Goal: Information Seeking & Learning: Learn about a topic

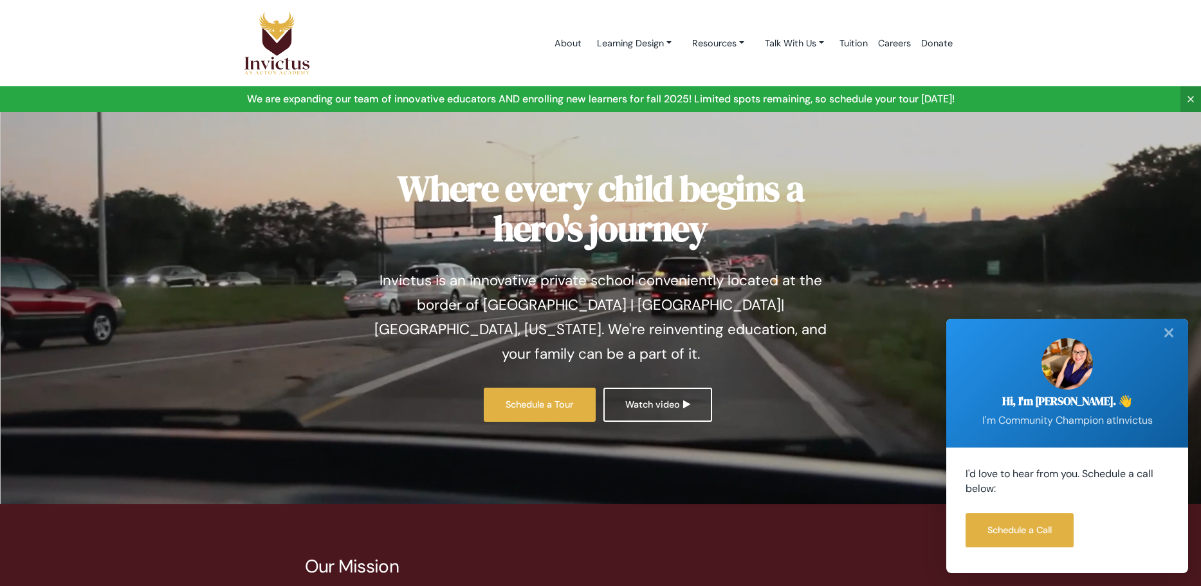
click at [1163, 331] on div "✕" at bounding box center [1169, 333] width 26 height 28
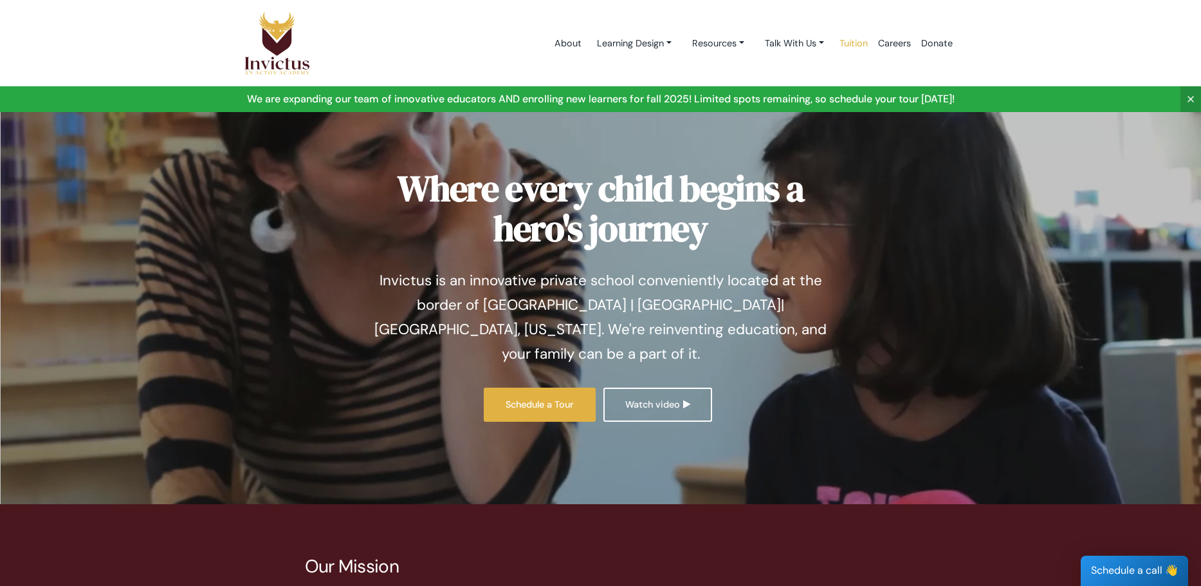
click at [843, 39] on link "Tuition" at bounding box center [854, 43] width 39 height 55
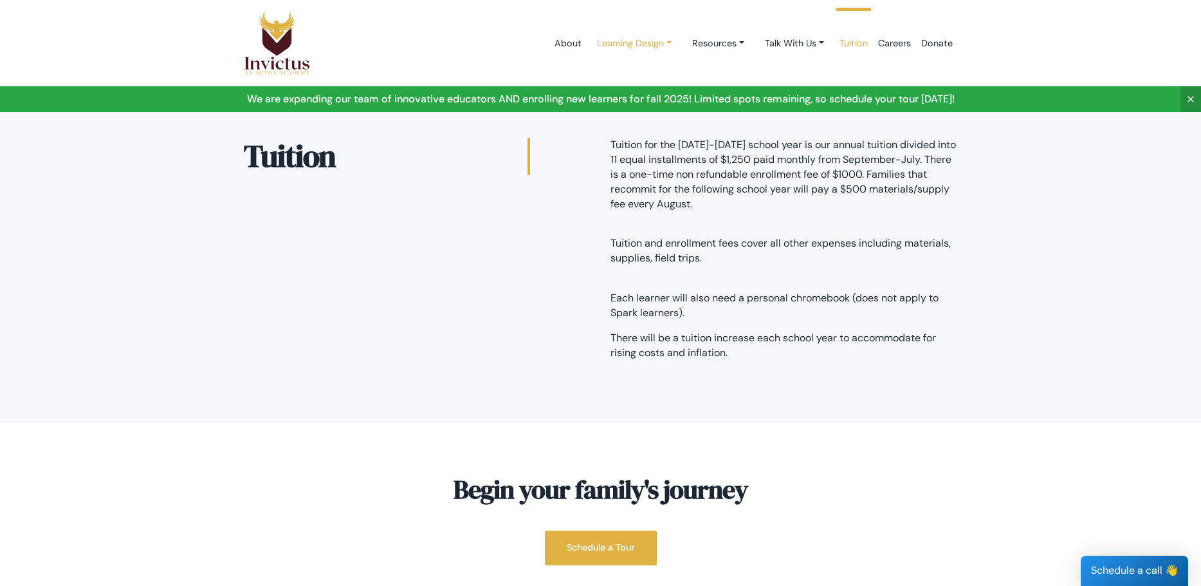
click at [641, 49] on link "Learning Design" at bounding box center [634, 44] width 95 height 24
click at [737, 39] on link "Resources" at bounding box center [718, 44] width 73 height 24
click at [562, 42] on link "About" at bounding box center [568, 43] width 37 height 55
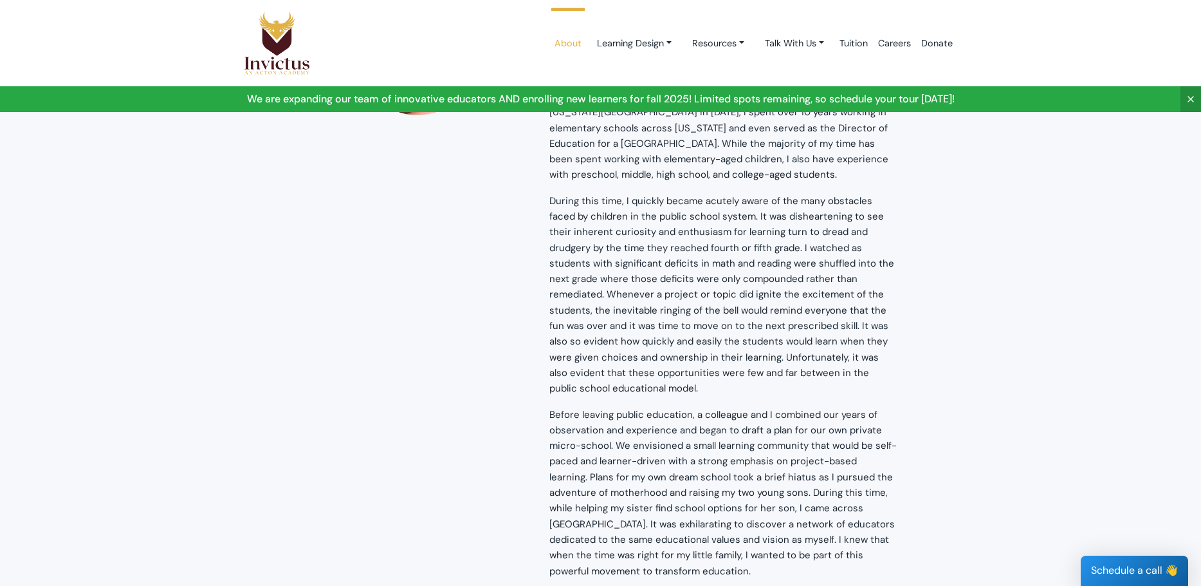
scroll to position [1244, 0]
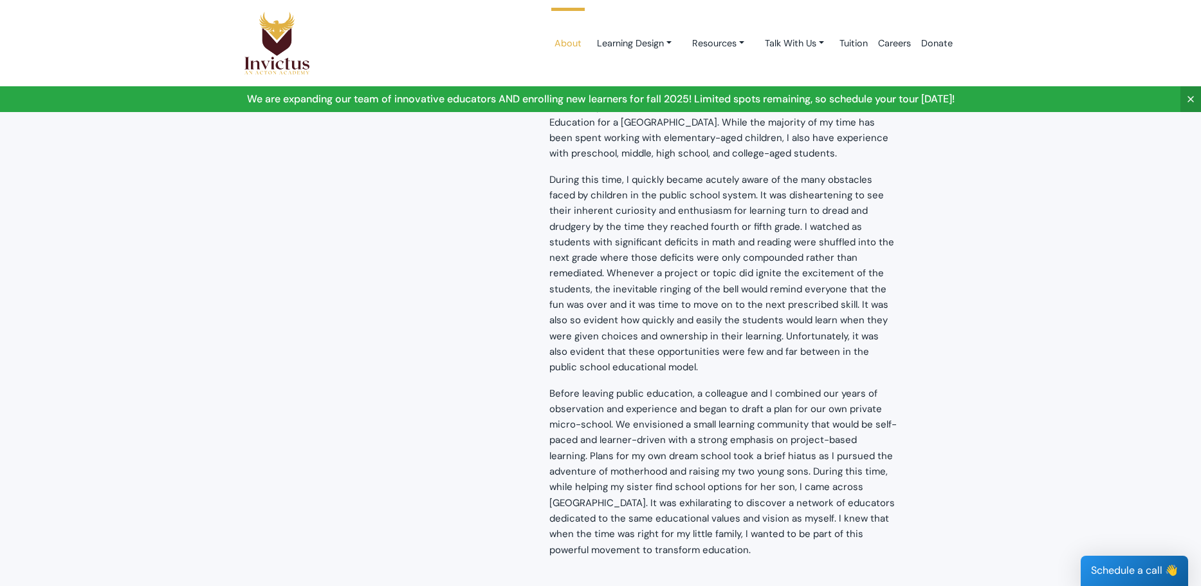
click at [243, 269] on div "Sarah Max Founder and Community Champion I discovered a love for working with c…" at bounding box center [601, 272] width 734 height 589
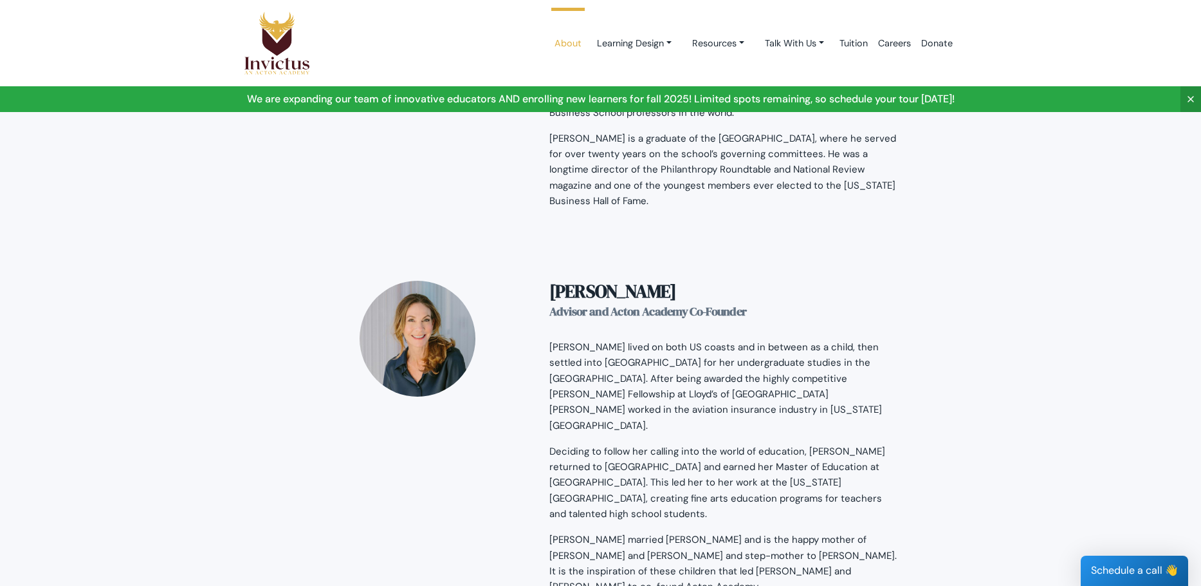
scroll to position [2016, 0]
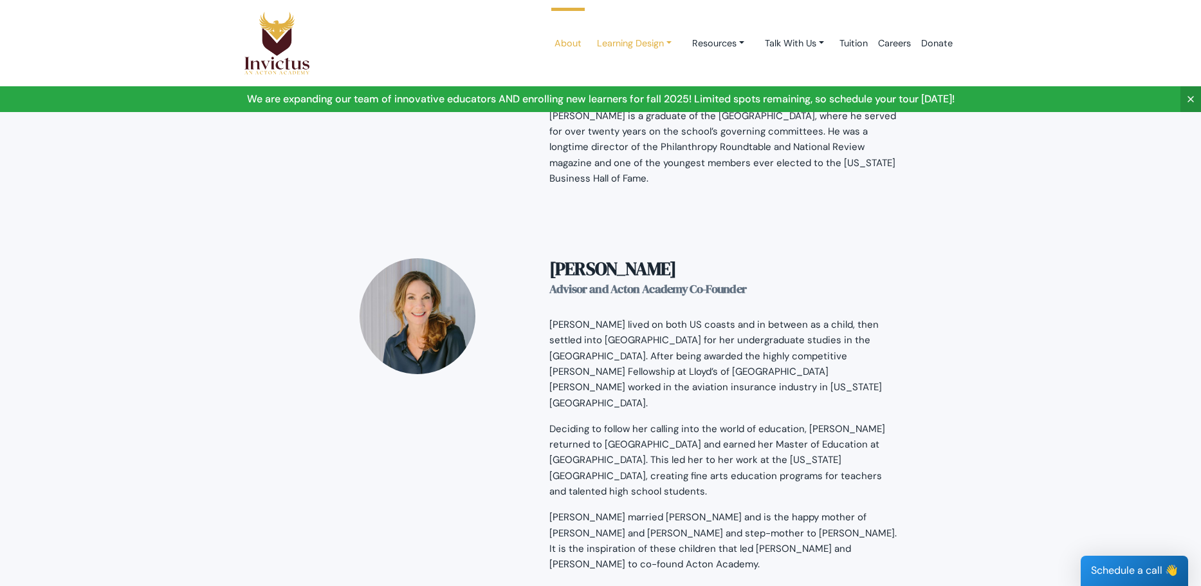
click at [633, 43] on link "Learning Design" at bounding box center [634, 44] width 95 height 24
click at [627, 69] on link "Learning Design" at bounding box center [638, 74] width 102 height 24
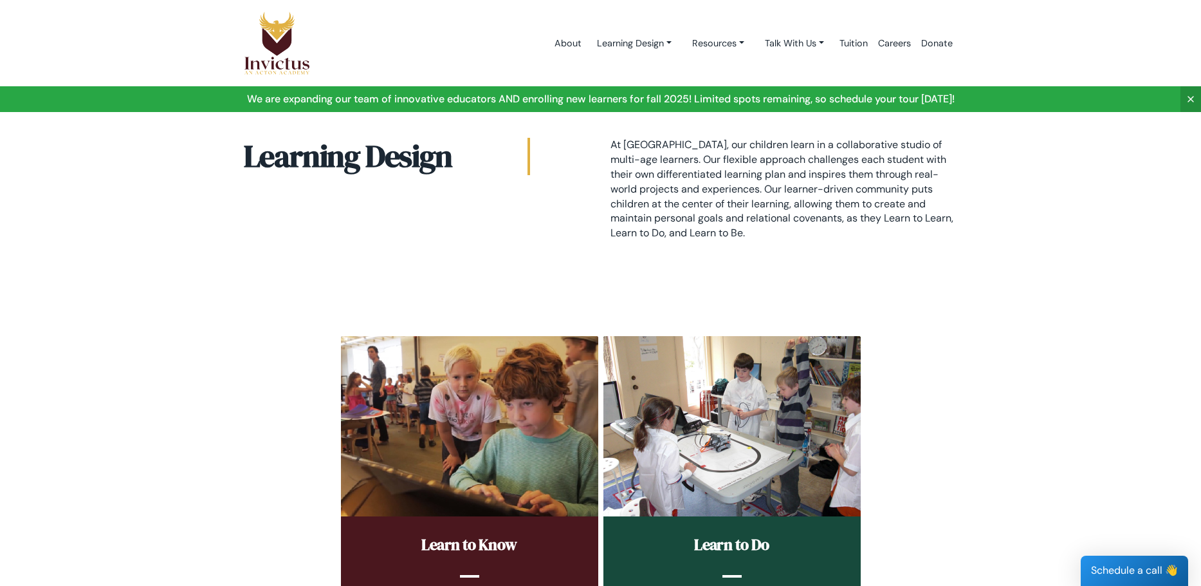
click at [660, 102] on link at bounding box center [600, 99] width 1201 height 26
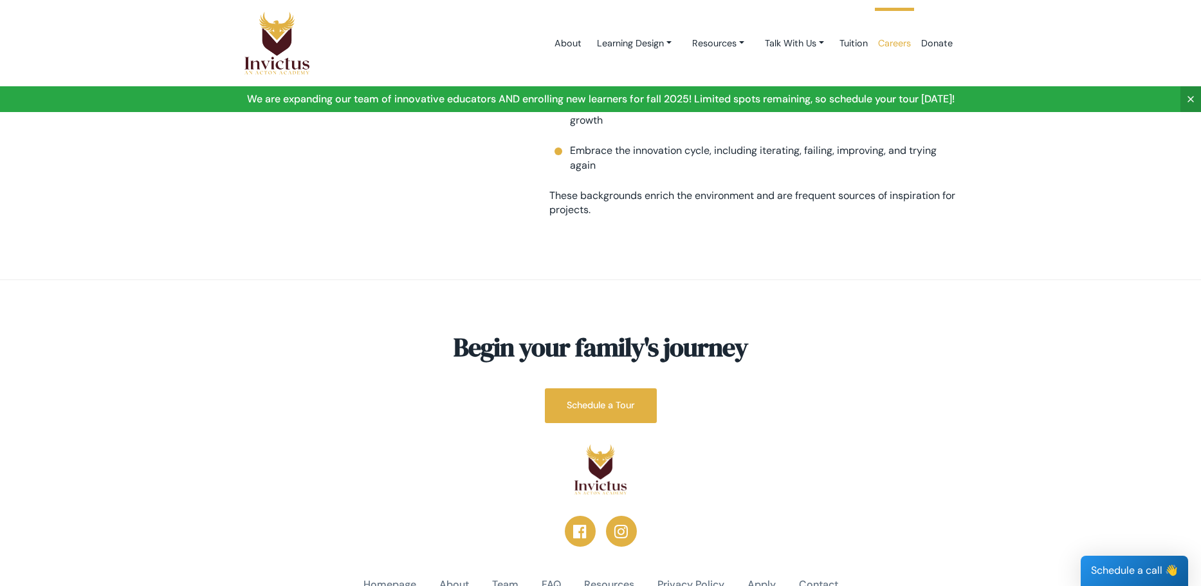
scroll to position [1783, 0]
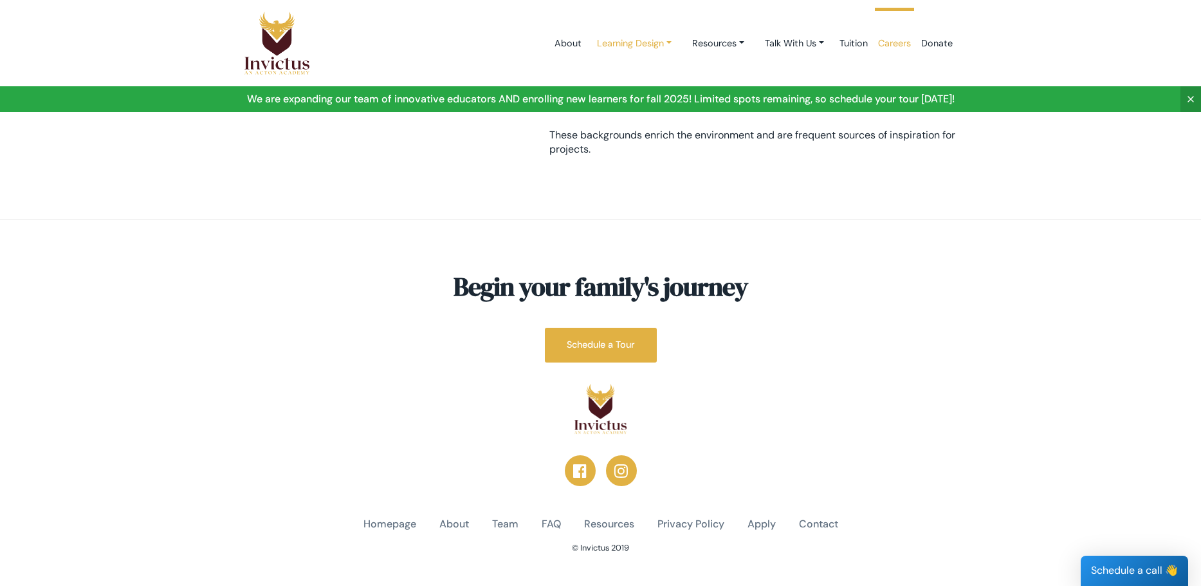
click at [656, 39] on link "Learning Design" at bounding box center [634, 44] width 95 height 24
click at [611, 111] on link "Day in the life" at bounding box center [638, 121] width 102 height 24
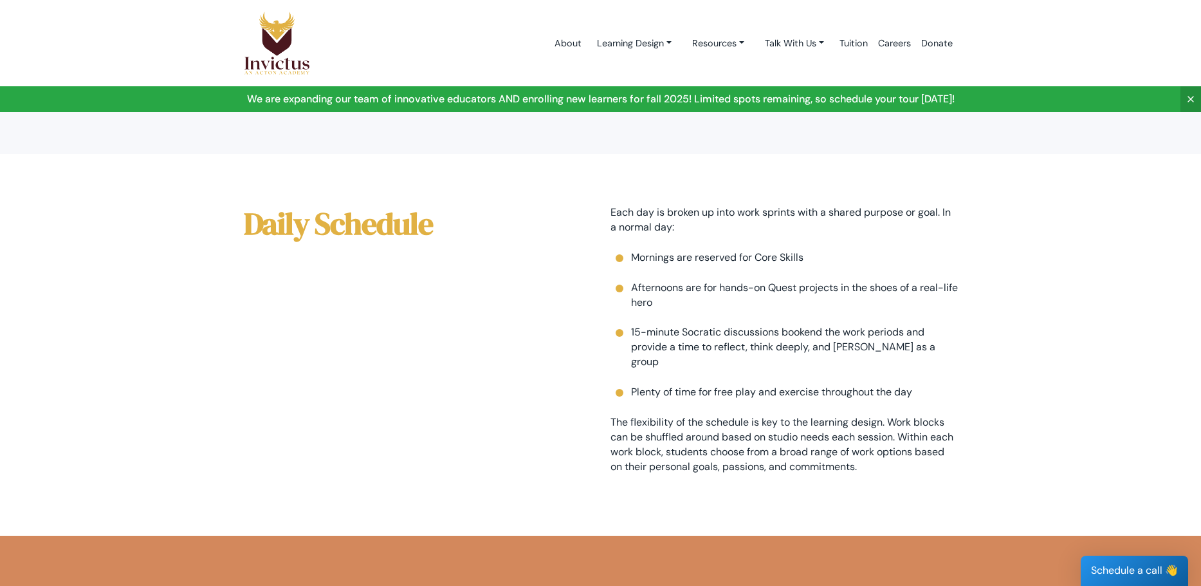
scroll to position [622, 0]
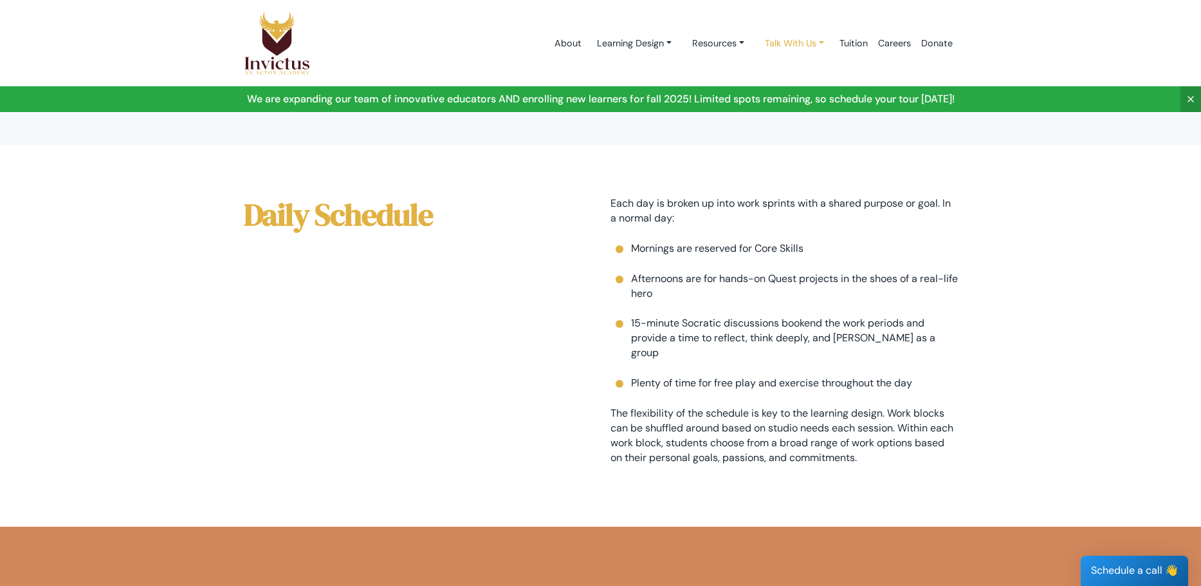
click at [798, 47] on link "Talk With Us" at bounding box center [795, 44] width 80 height 24
click at [693, 47] on link "Resources" at bounding box center [718, 44] width 73 height 24
click at [643, 48] on link "Learning Design" at bounding box center [634, 44] width 95 height 24
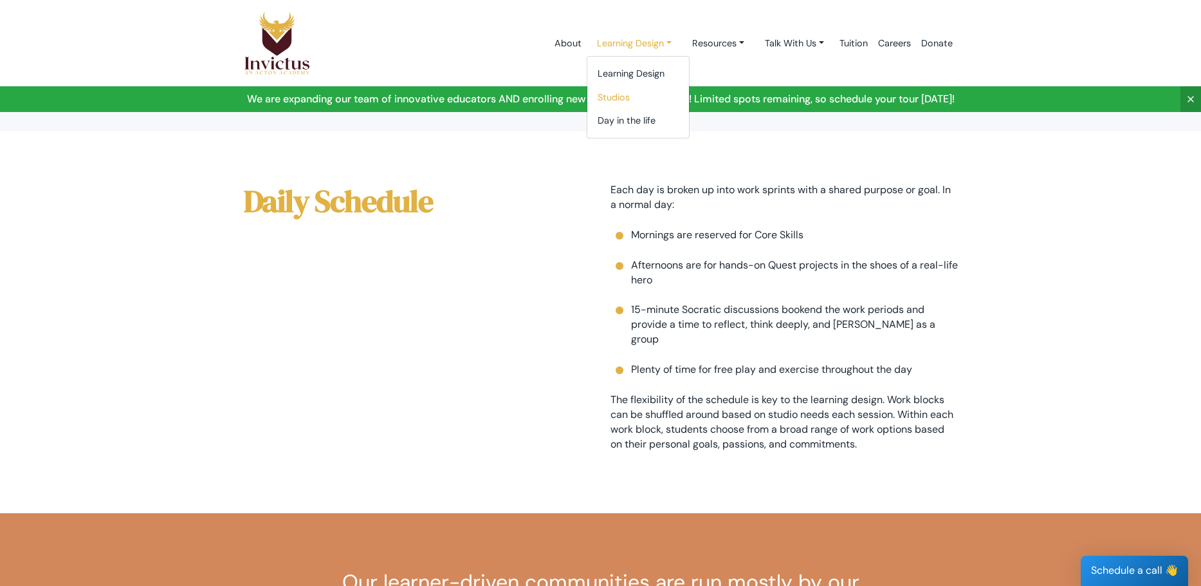
scroll to position [643, 0]
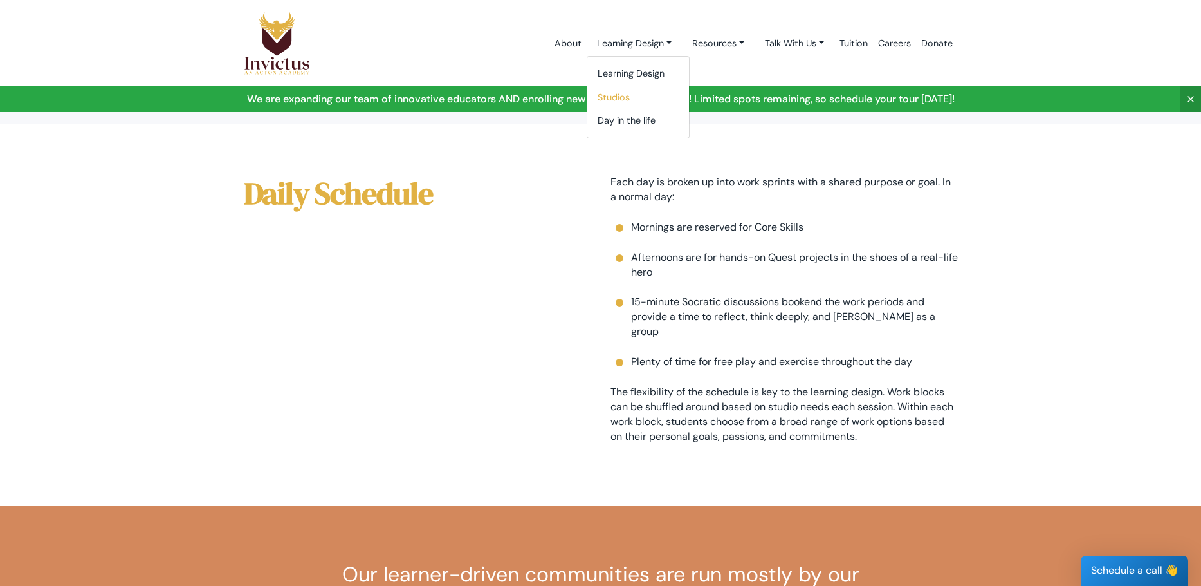
click at [616, 97] on link "Studios" at bounding box center [638, 98] width 102 height 24
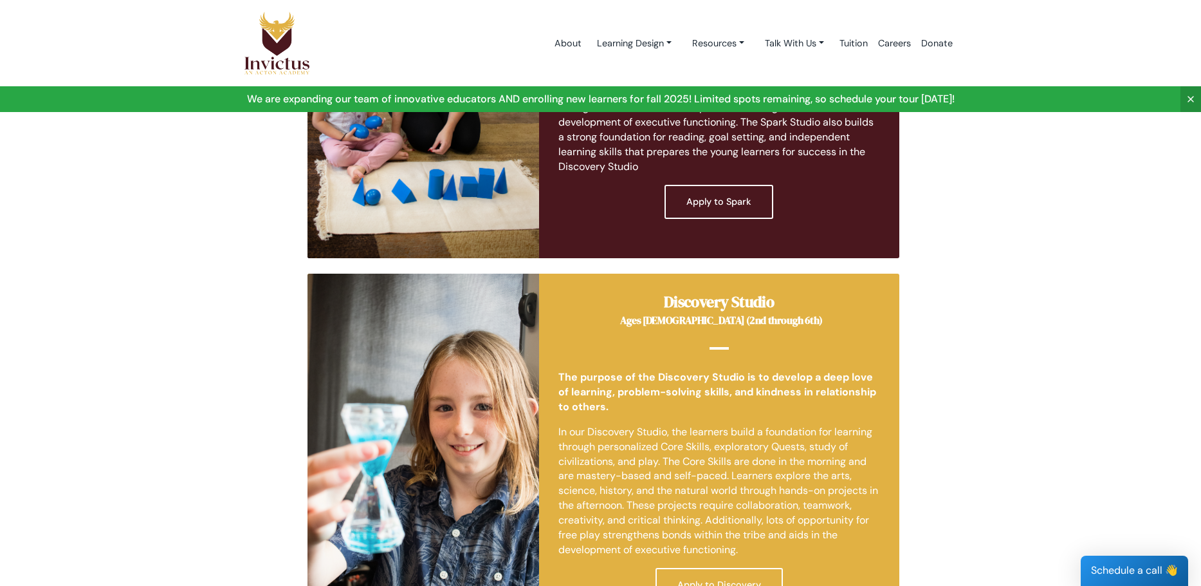
scroll to position [429, 0]
